Goal: Find specific page/section: Find specific page/section

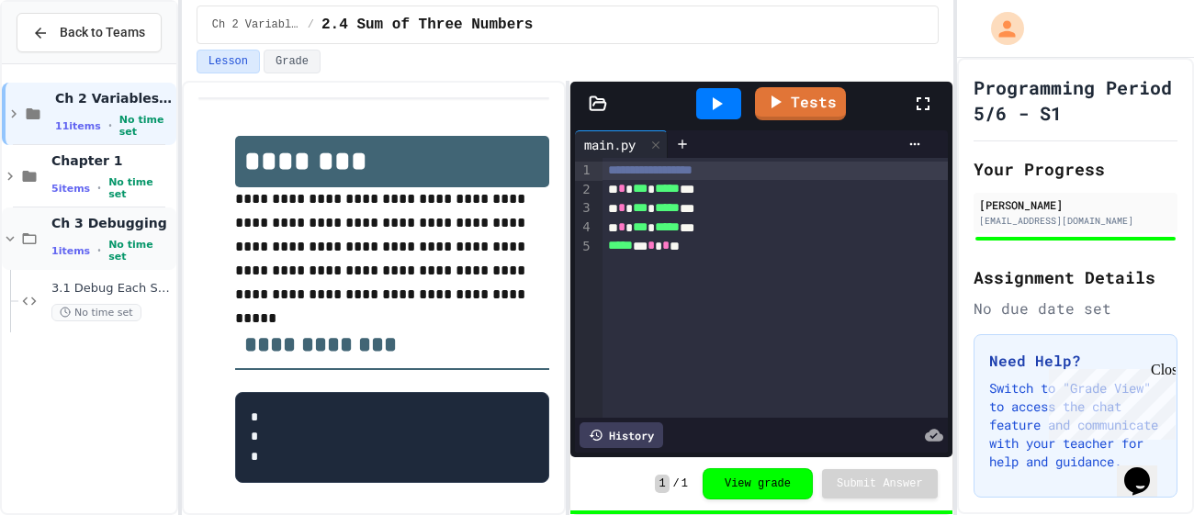
click at [13, 235] on icon at bounding box center [10, 239] width 17 height 17
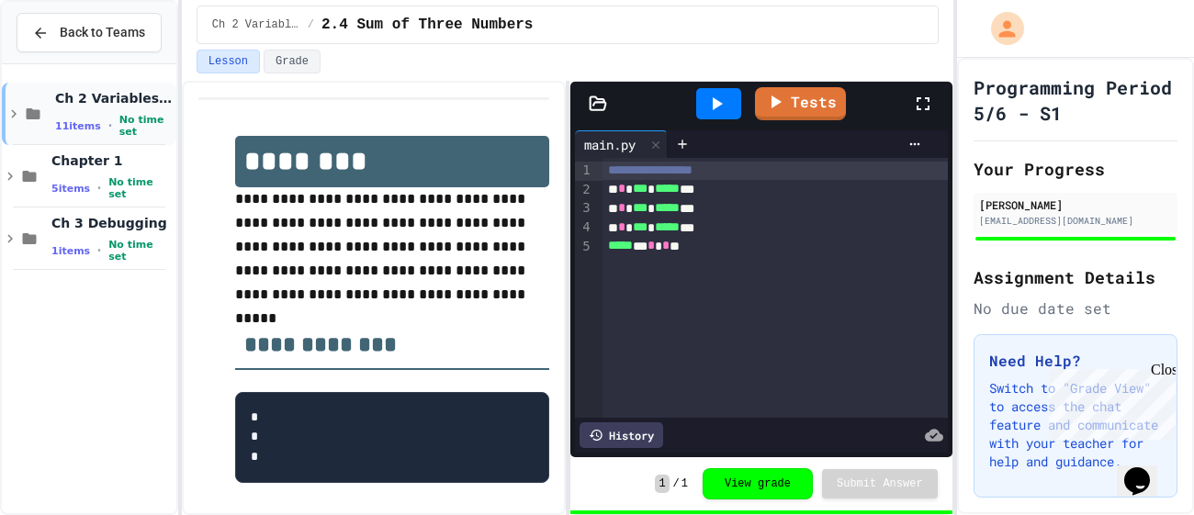
click at [12, 120] on icon at bounding box center [14, 114] width 17 height 17
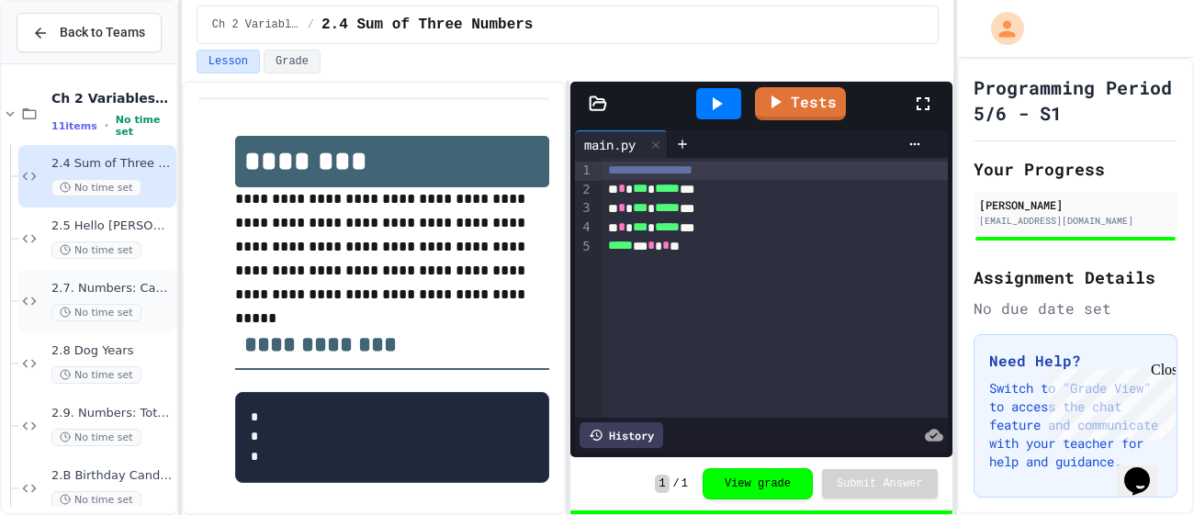
click at [95, 304] on span "No time set" at bounding box center [96, 312] width 90 height 17
